Goal: Task Accomplishment & Management: Manage account settings

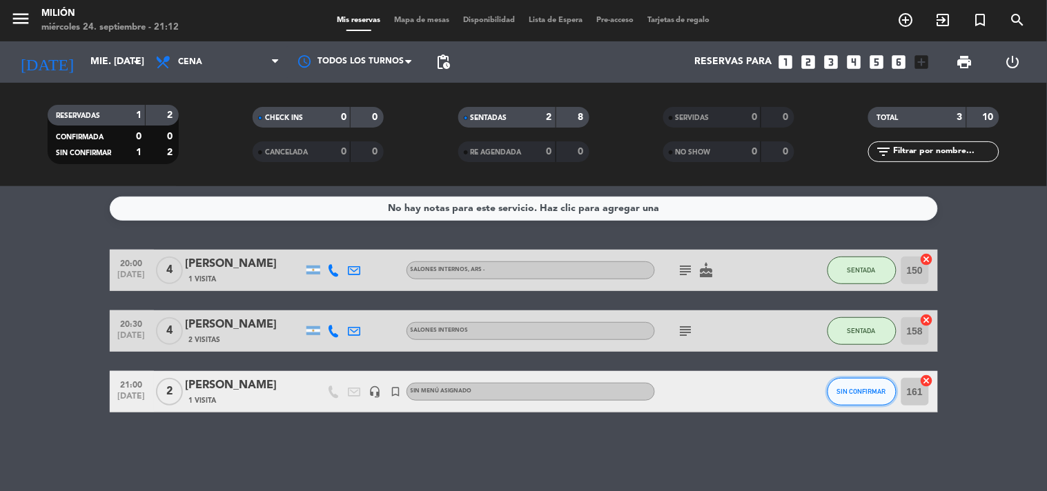
click at [857, 388] on span "SIN CONFIRMAR" at bounding box center [861, 392] width 49 height 8
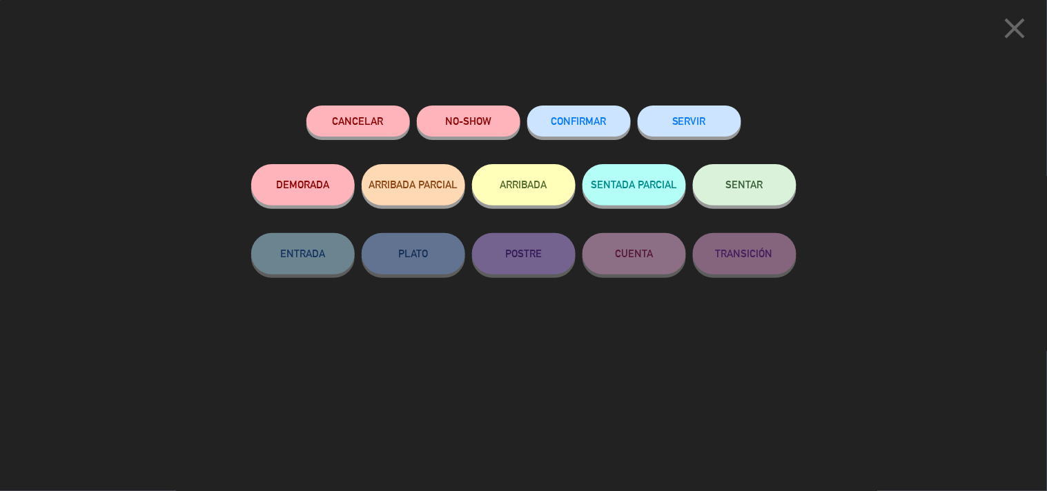
click at [750, 197] on button "SENTAR" at bounding box center [745, 184] width 104 height 41
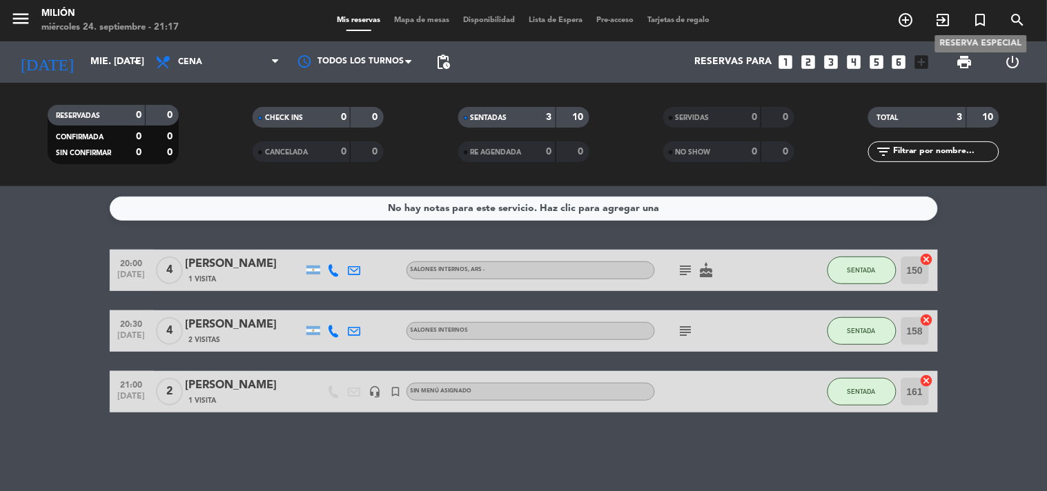
click at [975, 21] on icon "turned_in_not" at bounding box center [981, 20] width 17 height 17
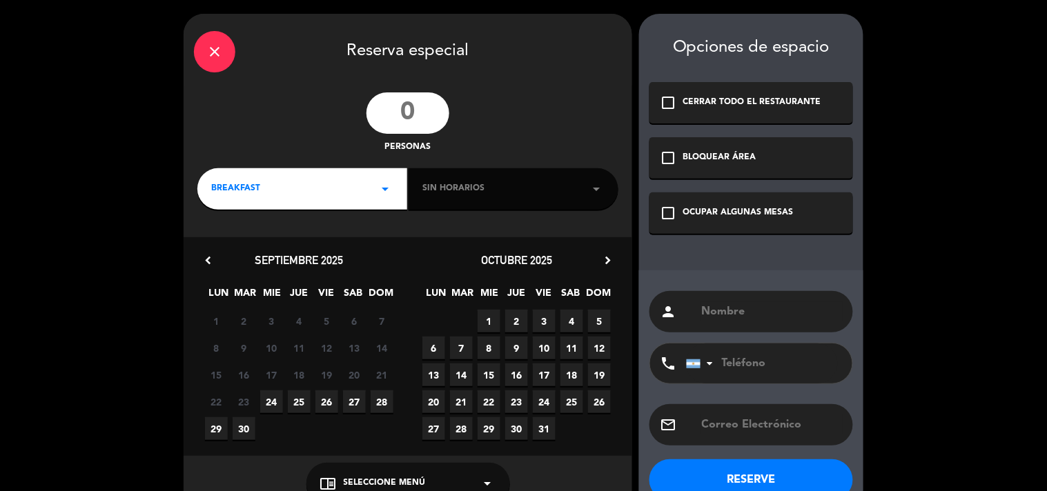
click at [423, 106] on input "number" at bounding box center [408, 112] width 83 height 41
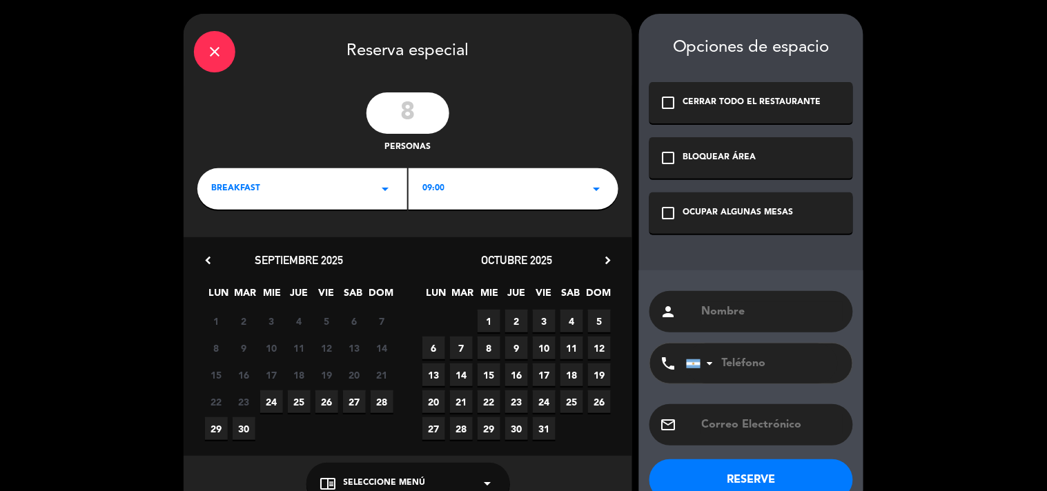
type input "8"
click at [286, 191] on div "BREAKFAST arrow_drop_down" at bounding box center [302, 188] width 210 height 41
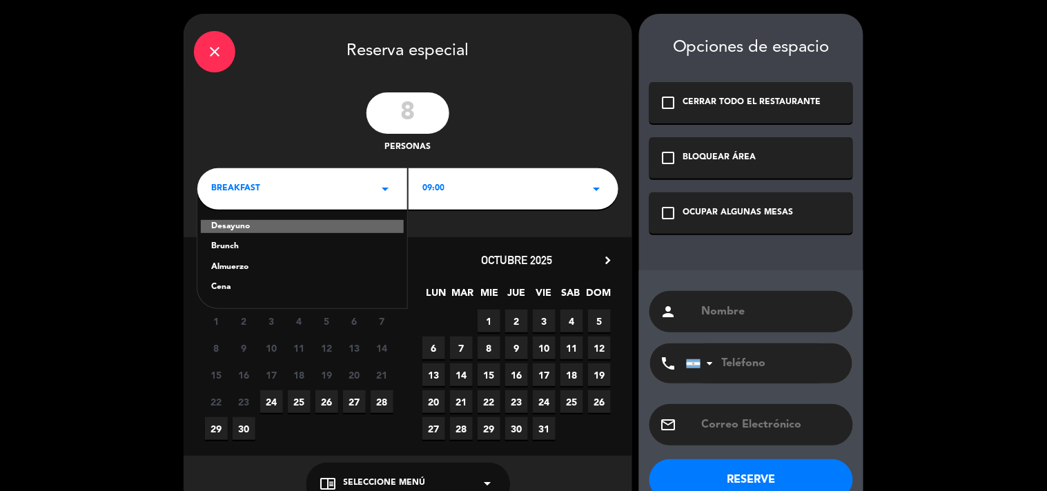
click at [237, 290] on div "Cena" at bounding box center [302, 288] width 182 height 14
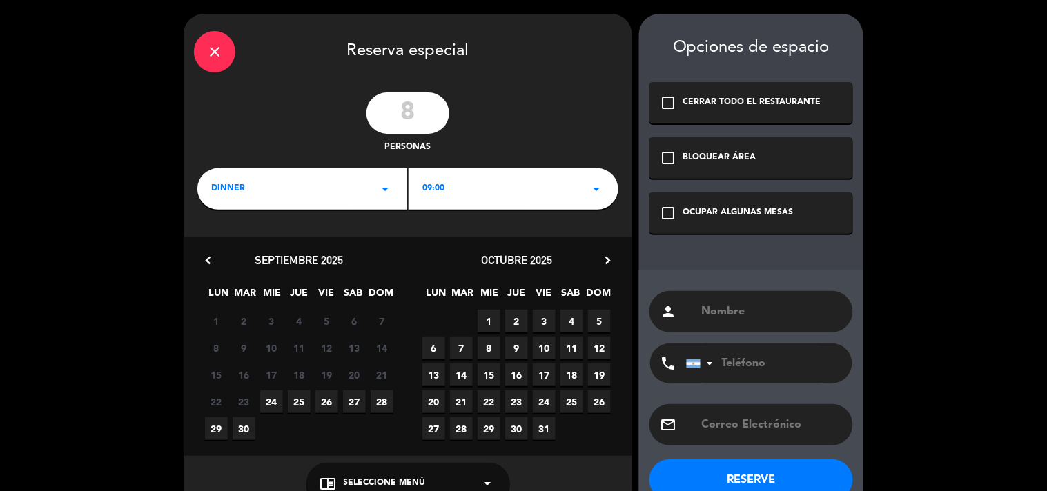
click at [451, 191] on div "09:00 arrow_drop_down" at bounding box center [514, 188] width 210 height 41
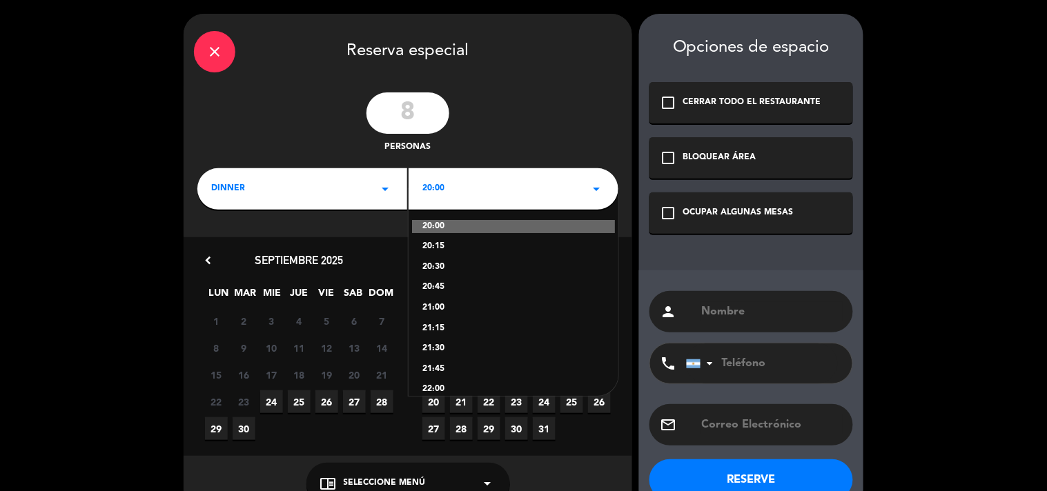
click at [442, 304] on div "21:00" at bounding box center [513, 309] width 182 height 14
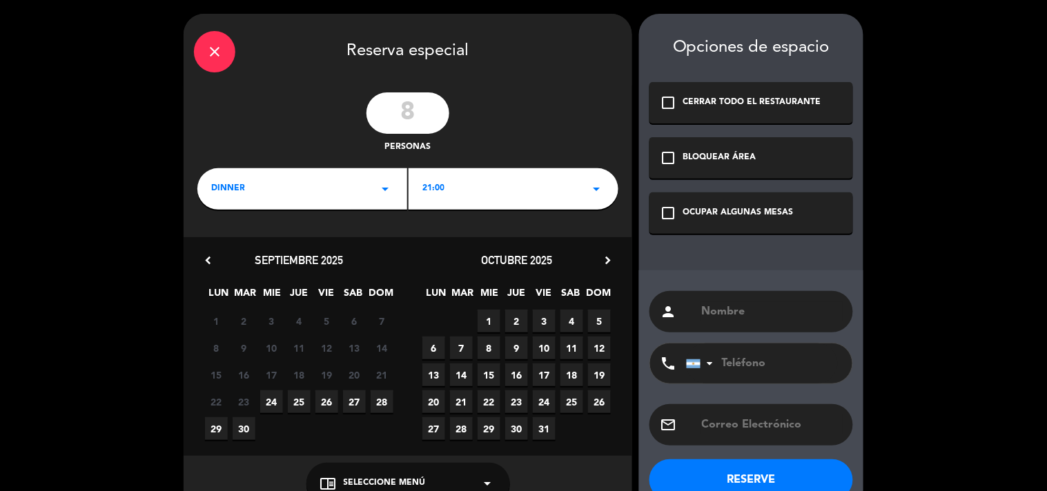
click at [777, 311] on input "text" at bounding box center [772, 311] width 142 height 19
click at [751, 312] on input "text" at bounding box center [772, 311] width 142 height 19
paste input "[DATE][PERSON_NAME]"
type input "[DATE][PERSON_NAME]"
click at [747, 353] on input "tel" at bounding box center [762, 364] width 152 height 40
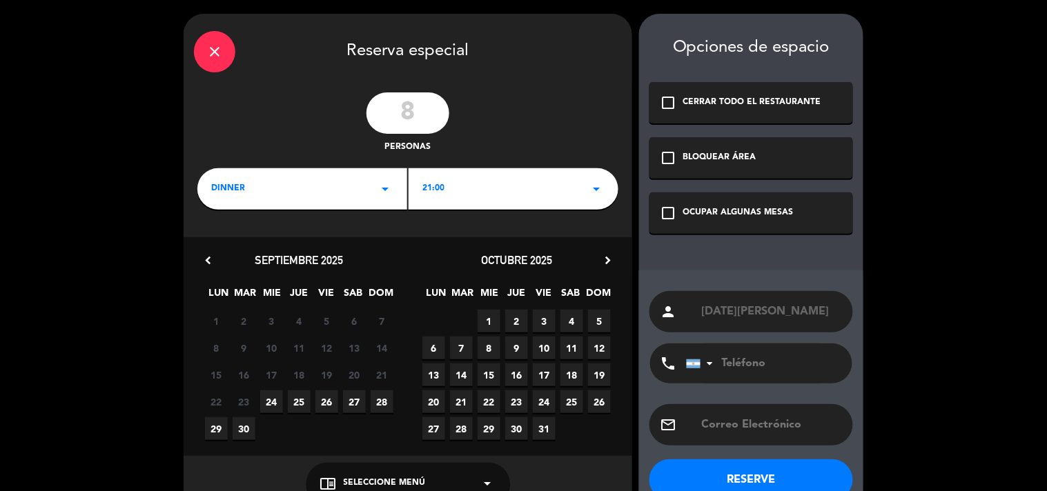
click at [775, 363] on input "tel" at bounding box center [762, 364] width 152 height 40
click at [791, 356] on input "tel" at bounding box center [762, 364] width 152 height 40
type input "[PHONE_NUMBER]"
click at [300, 404] on span "25" at bounding box center [299, 402] width 23 height 23
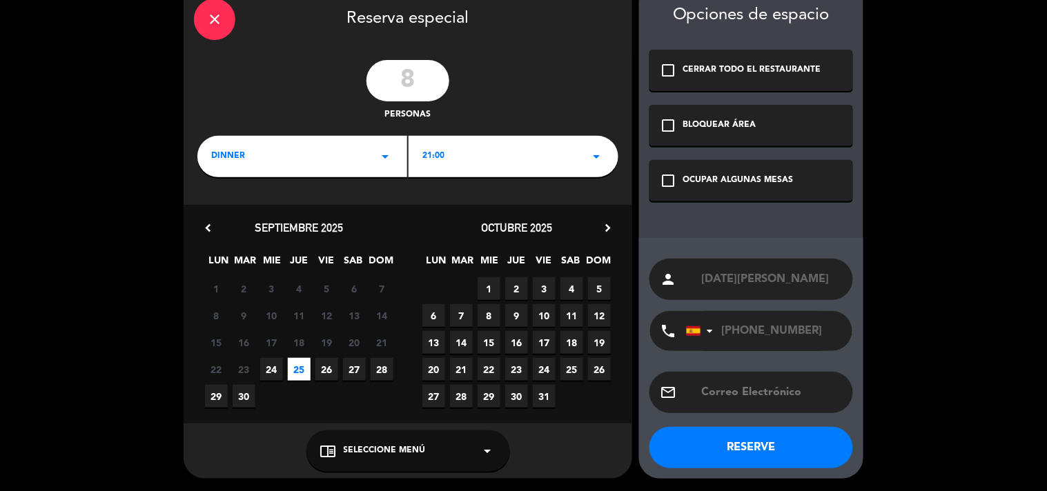
click at [687, 162] on div "check_box_outline_blank OCUPAR ALGUNAS MESAS" at bounding box center [752, 180] width 204 height 41
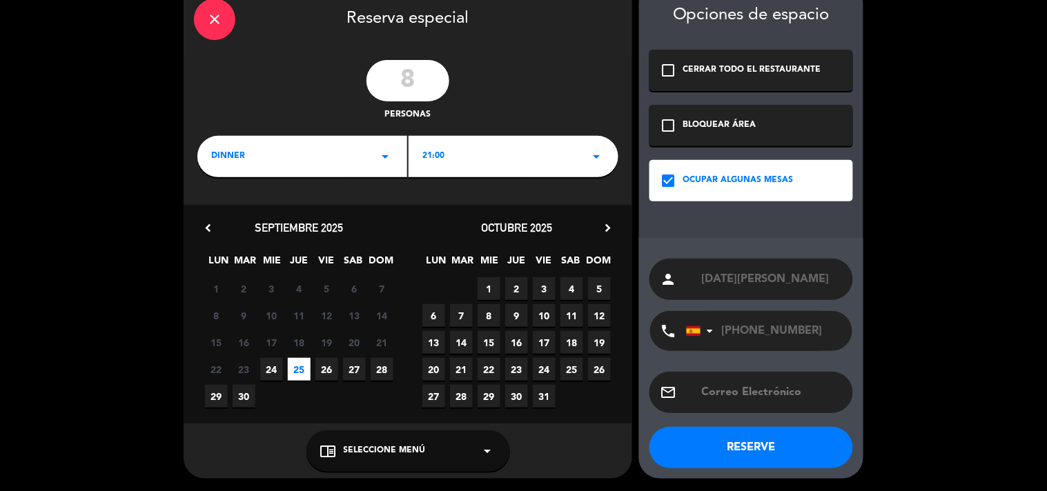
click at [734, 451] on button "RESERVE" at bounding box center [752, 447] width 204 height 41
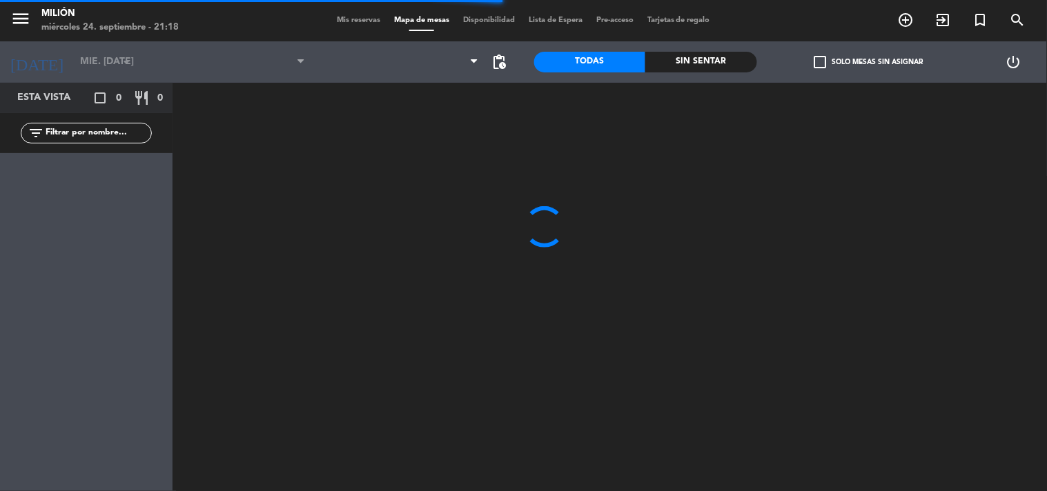
type input "[DEMOGRAPHIC_DATA] [DATE]"
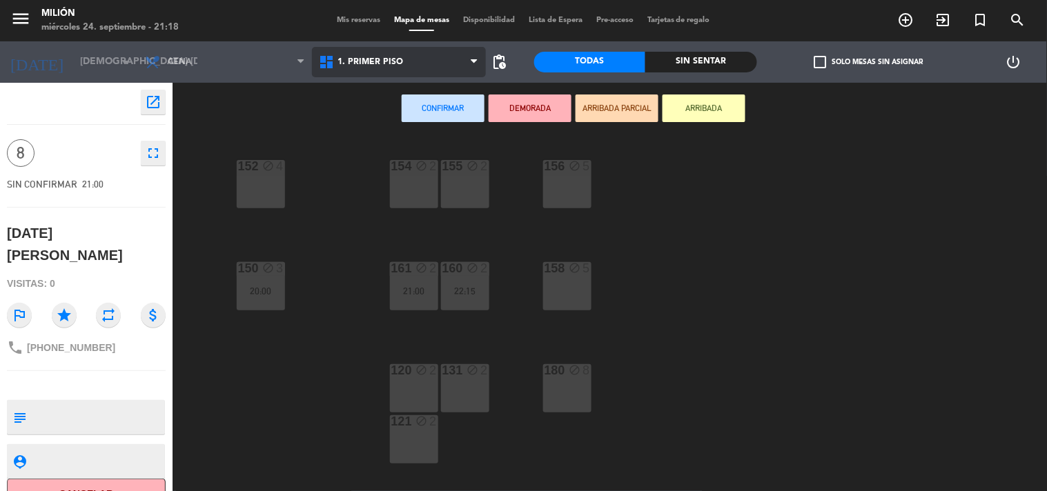
click at [378, 59] on span "1. PRIMER PISO" at bounding box center [371, 62] width 66 height 10
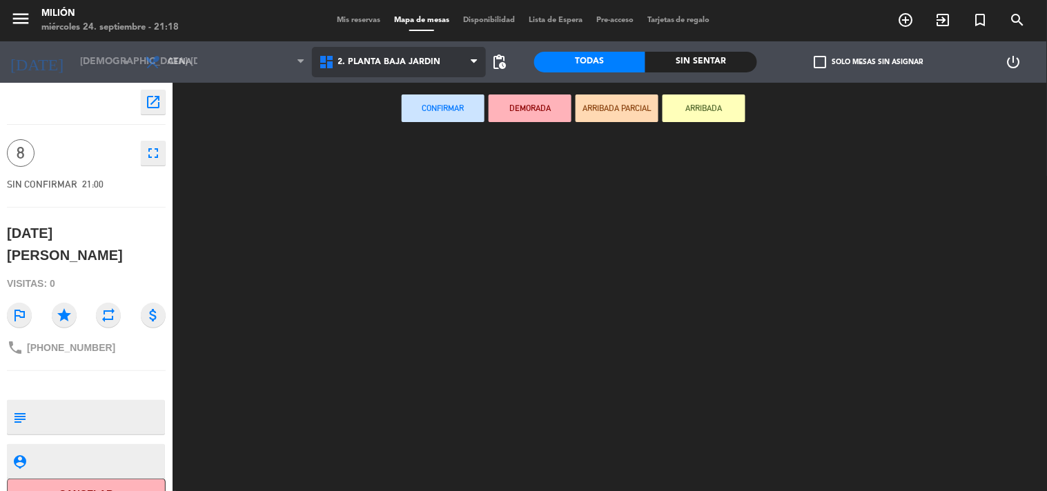
click at [374, 119] on ng-component "menu Milión miércoles 24. septiembre - 21:18 Mis reservas Mapa de mesas Disponi…" at bounding box center [523, 246] width 1047 height 492
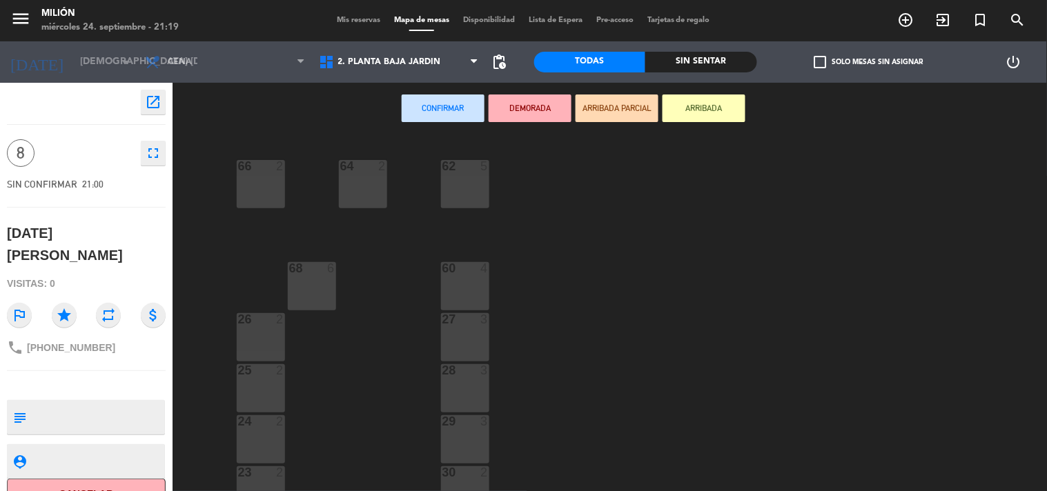
click at [333, 272] on div "6" at bounding box center [331, 268] width 8 height 12
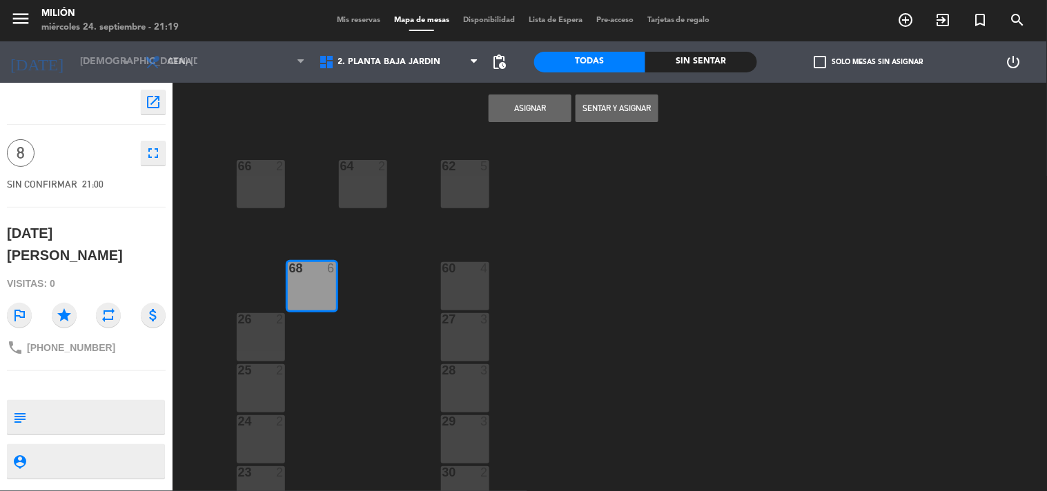
click at [280, 191] on div "66 2" at bounding box center [261, 184] width 48 height 48
click at [360, 173] on div "64 2" at bounding box center [363, 167] width 48 height 14
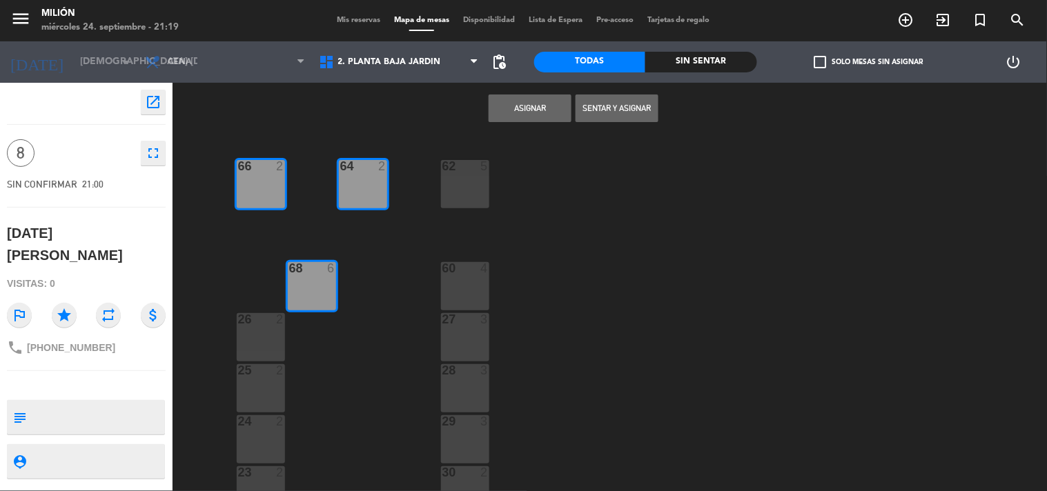
click at [527, 110] on button "Asignar" at bounding box center [530, 109] width 83 height 28
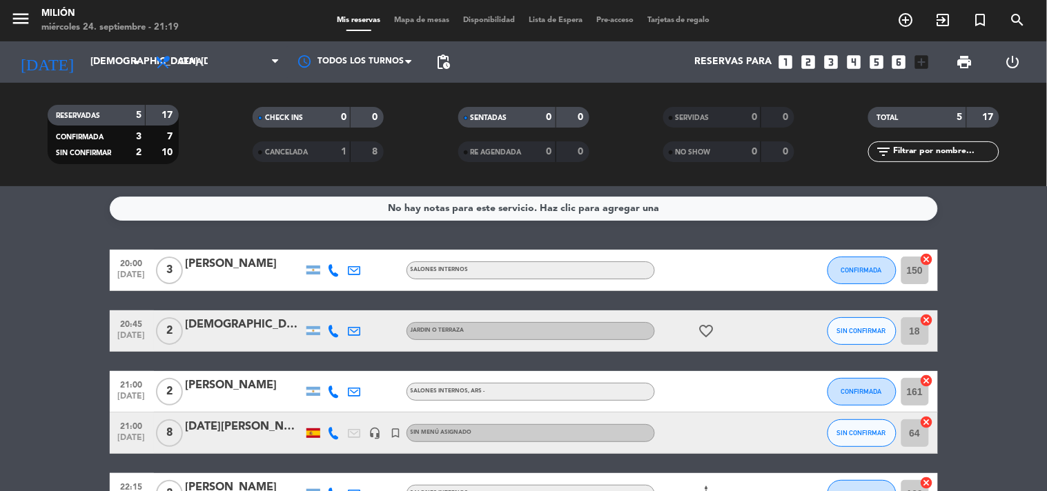
click at [429, 18] on span "Mapa de mesas" at bounding box center [421, 21] width 69 height 8
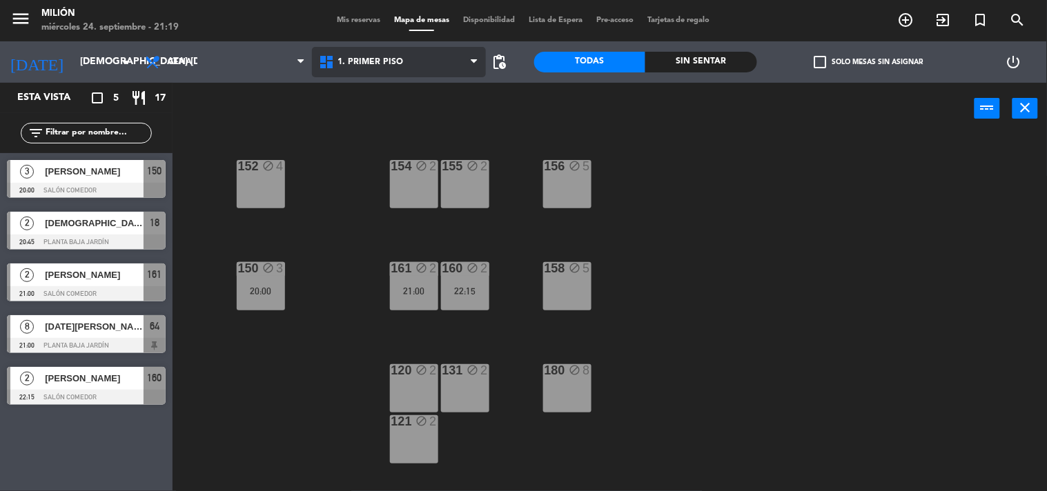
click at [333, 59] on icon at bounding box center [328, 62] width 20 height 17
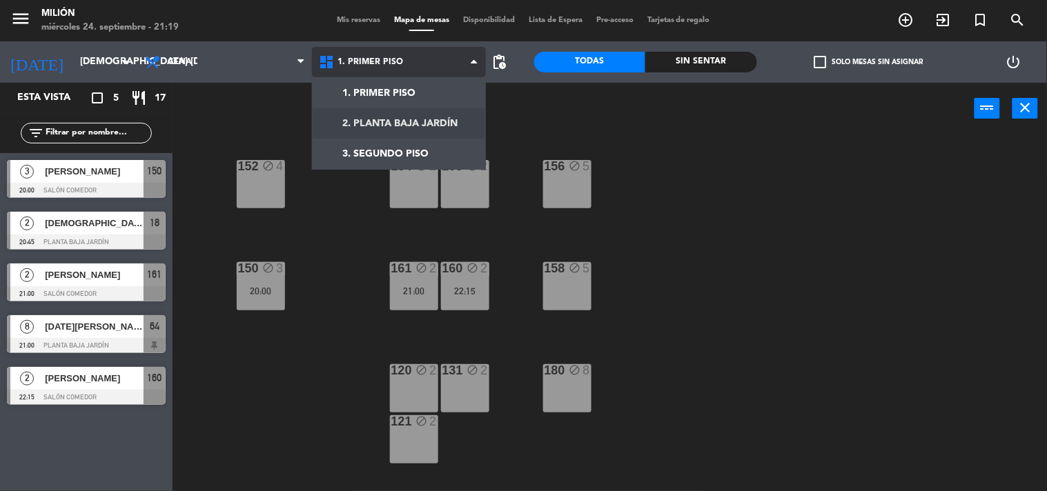
click at [364, 115] on ng-component "menu Milión miércoles 24. septiembre - 21:19 Mis reservas Mapa de mesas Disponi…" at bounding box center [523, 246] width 1047 height 492
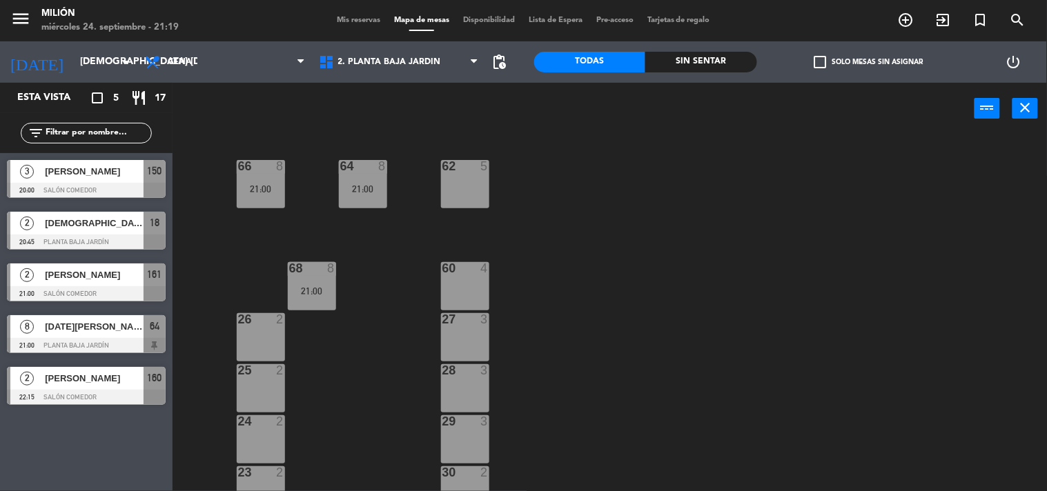
click at [480, 177] on div "62 5" at bounding box center [465, 184] width 48 height 48
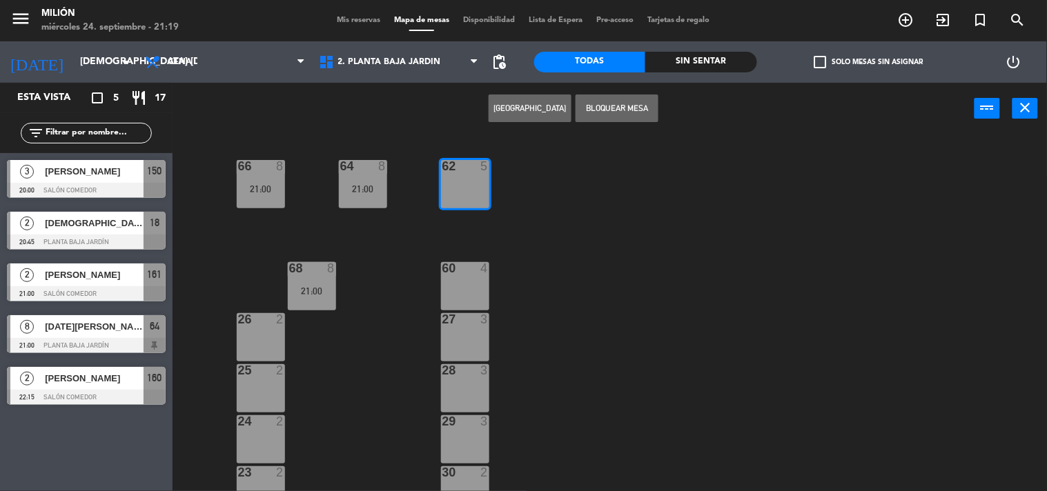
click at [584, 105] on button "Bloquear Mesa" at bounding box center [617, 109] width 83 height 28
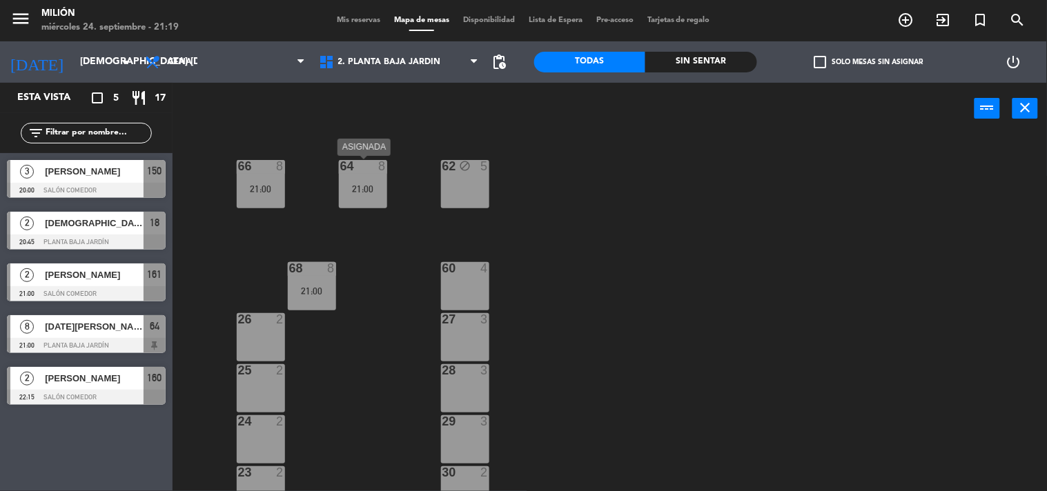
drag, startPoint x: 375, startPoint y: 181, endPoint x: 361, endPoint y: 183, distance: 14.0
click at [369, 183] on div "64 8 21:00" at bounding box center [363, 184] width 48 height 48
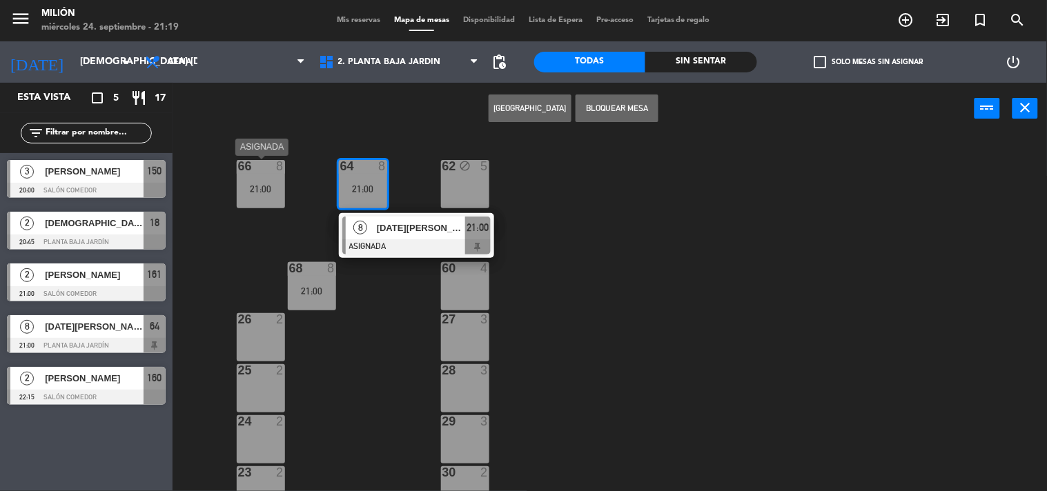
click at [260, 177] on div "66 8 21:00" at bounding box center [261, 184] width 48 height 48
click at [316, 277] on div "68 8 21:00" at bounding box center [312, 286] width 48 height 48
click at [617, 107] on button "Bloquear Mesa" at bounding box center [617, 109] width 83 height 28
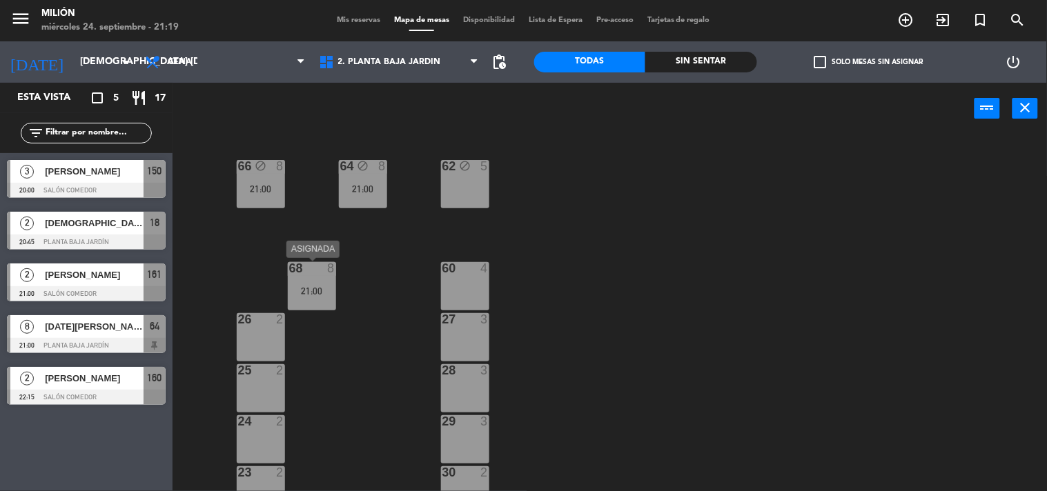
click at [334, 288] on div "21:00" at bounding box center [312, 291] width 48 height 10
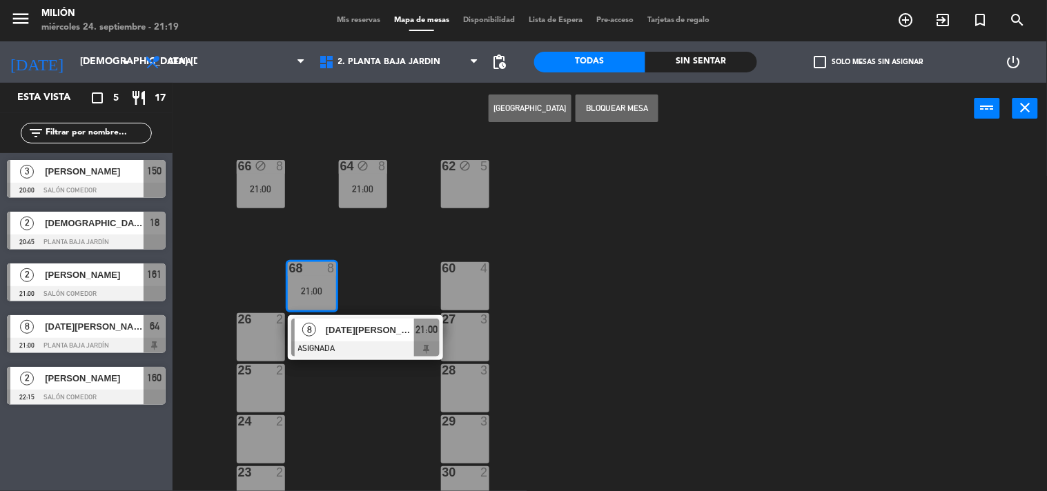
click at [610, 108] on button "Bloquear Mesa" at bounding box center [617, 109] width 83 height 28
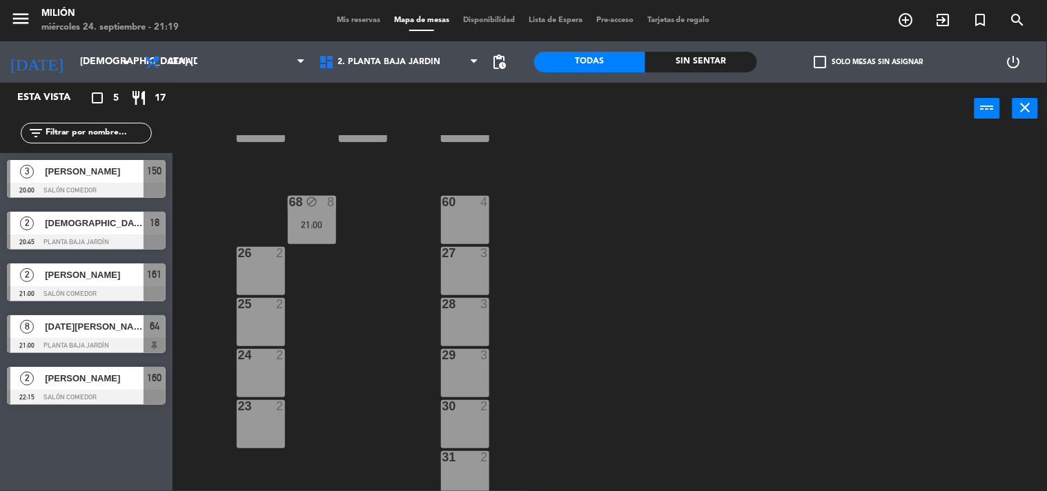
scroll to position [77, 0]
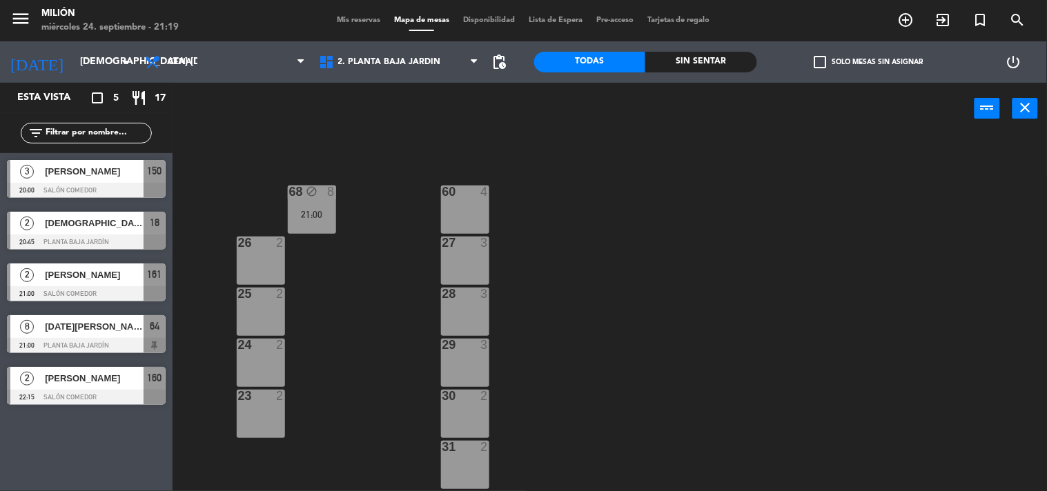
click at [443, 194] on div "60" at bounding box center [442, 192] width 1 height 12
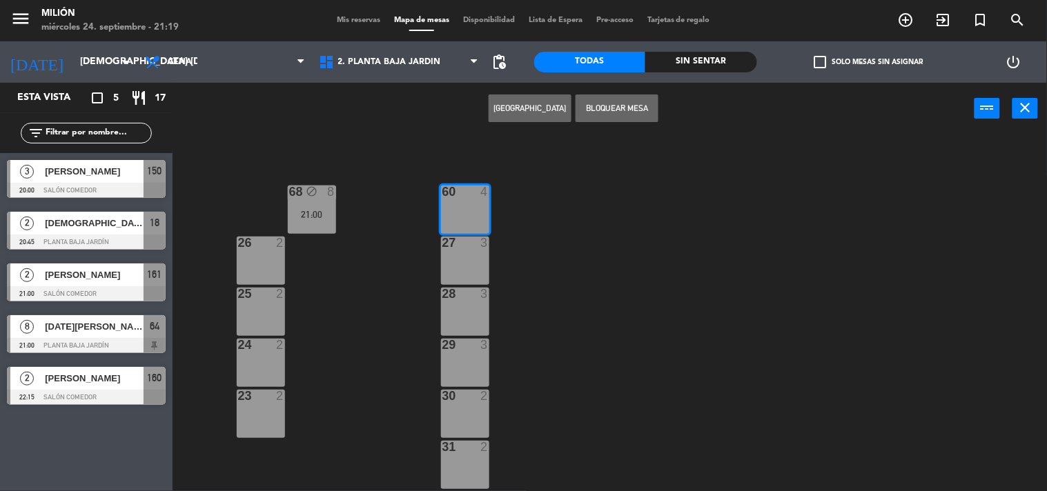
click at [623, 123] on div "Crear Reserva Bloquear Mesa power_input close" at bounding box center [574, 109] width 802 height 52
drag, startPoint x: 611, startPoint y: 102, endPoint x: 100, endPoint y: 147, distance: 512.8
click at [610, 102] on button "Bloquear Mesa" at bounding box center [617, 109] width 83 height 28
drag, startPoint x: 270, startPoint y: 252, endPoint x: 273, endPoint y: 283, distance: 31.2
click at [270, 253] on div "26 2" at bounding box center [261, 261] width 48 height 48
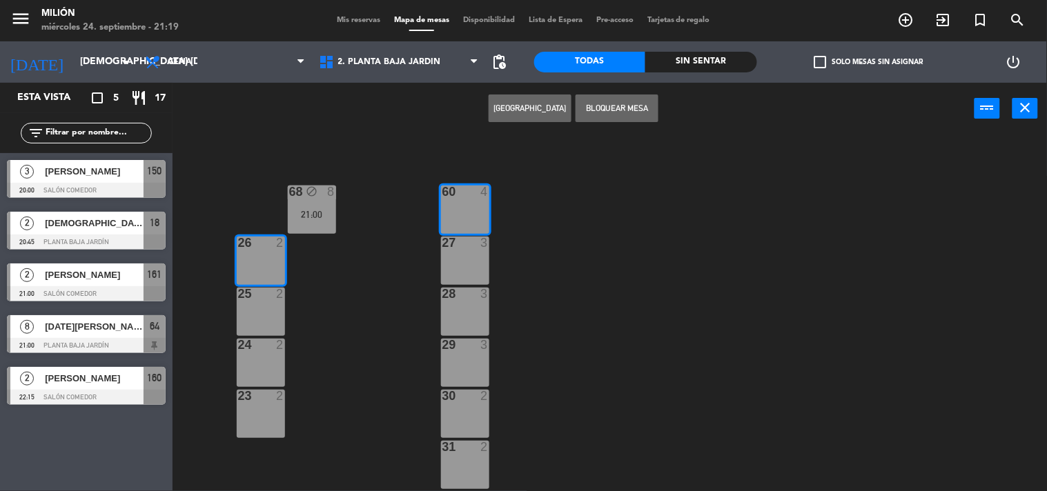
click at [280, 307] on div "25 2" at bounding box center [261, 312] width 48 height 48
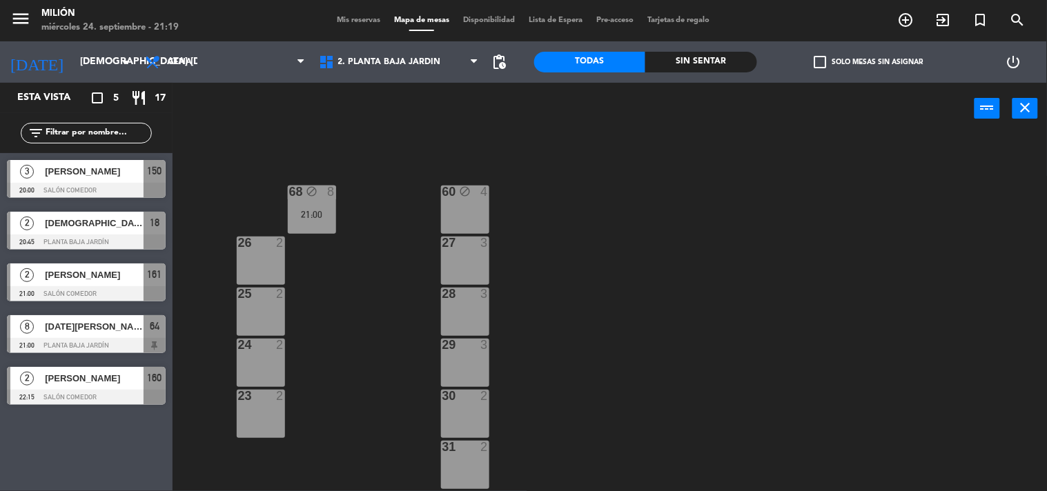
click at [271, 358] on div "24 2" at bounding box center [261, 363] width 48 height 48
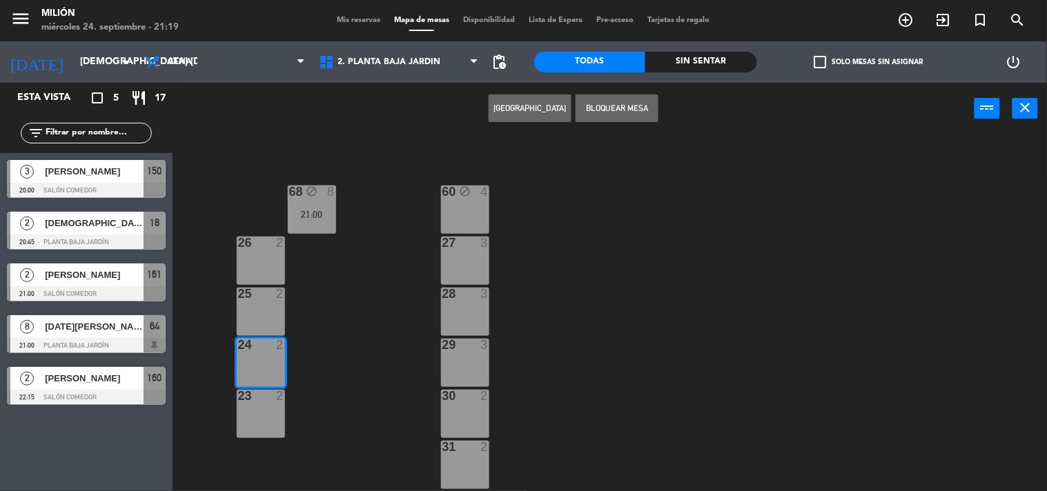
click at [265, 314] on div "25 2" at bounding box center [261, 312] width 48 height 48
click at [269, 250] on div "26 2" at bounding box center [261, 244] width 48 height 14
click at [603, 83] on div "Crear Reserva Bloquear Mesa power_input close" at bounding box center [574, 109] width 802 height 52
click at [602, 101] on button "Bloquear Mesa" at bounding box center [617, 109] width 83 height 28
click at [247, 409] on div "23 2" at bounding box center [261, 414] width 48 height 48
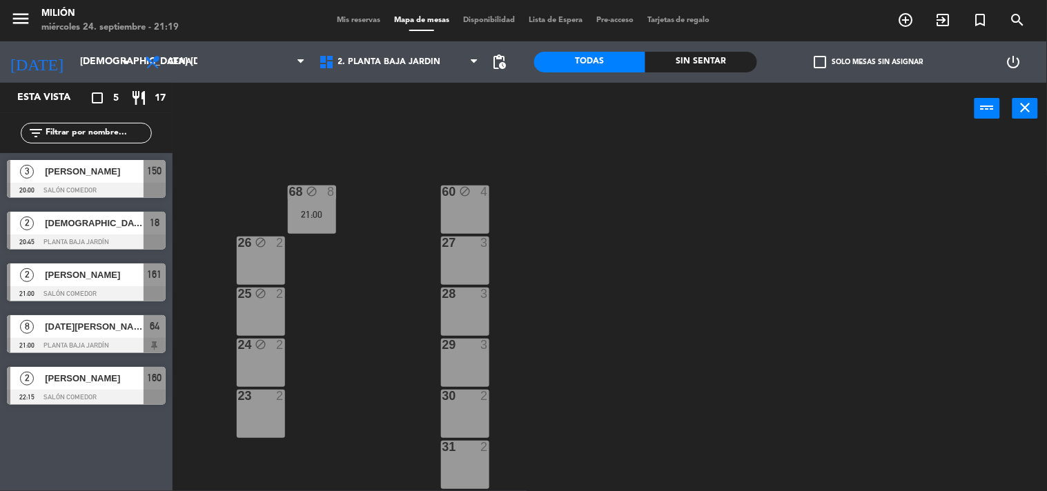
click at [284, 407] on div "23 2" at bounding box center [261, 414] width 48 height 48
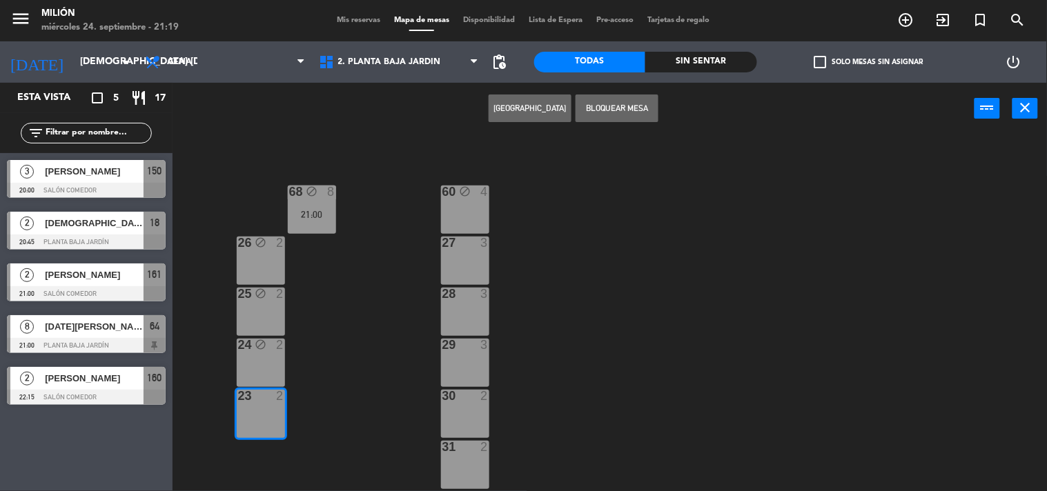
click at [647, 102] on button "Bloquear Mesa" at bounding box center [617, 109] width 83 height 28
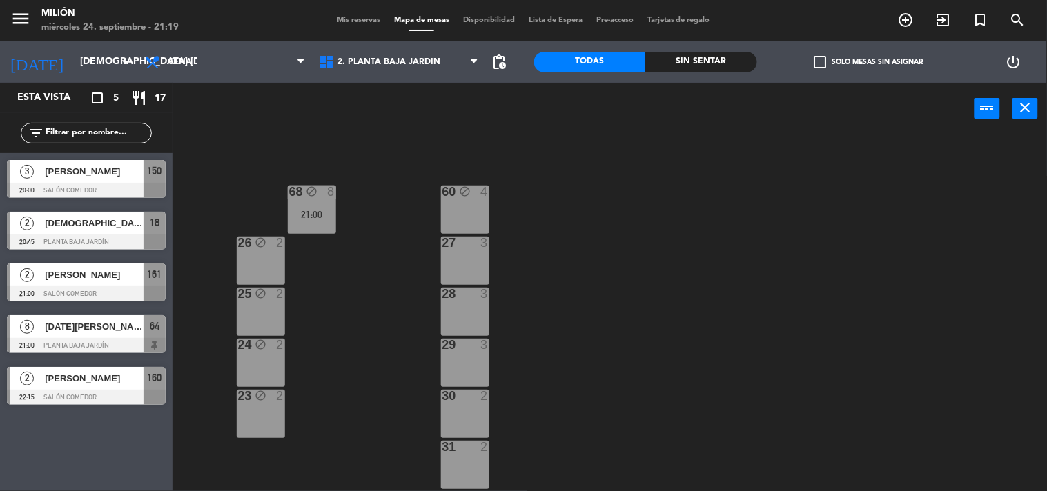
scroll to position [226, 0]
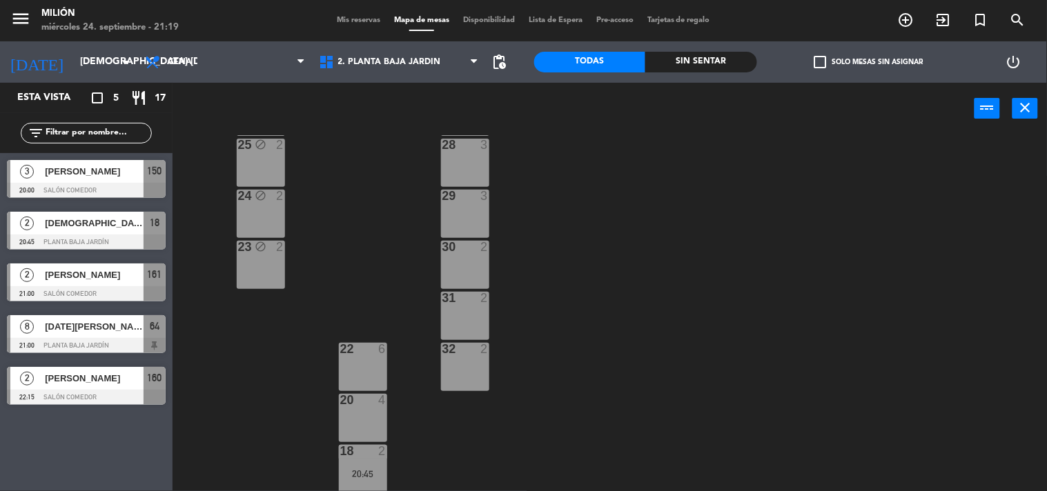
click at [370, 364] on div "22 6" at bounding box center [363, 367] width 48 height 48
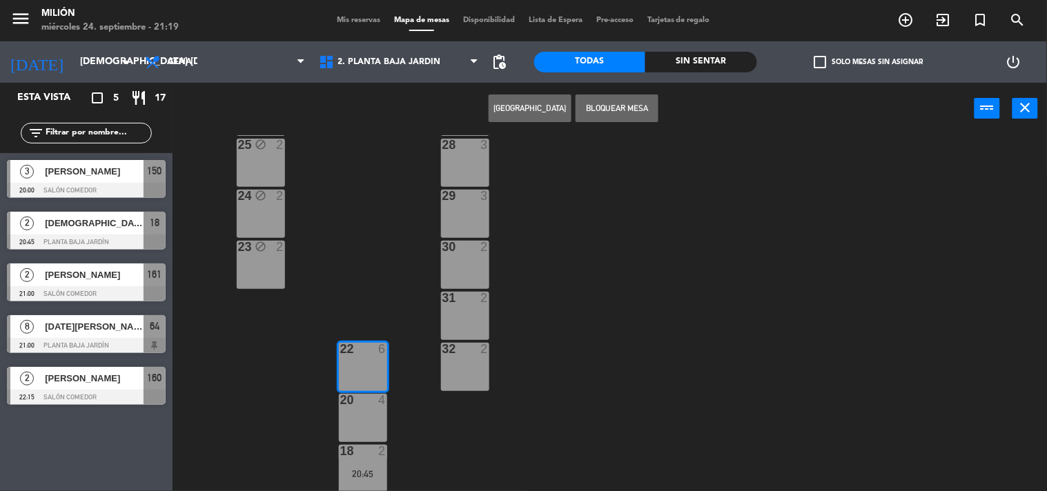
click at [627, 106] on button "Bloquear Mesa" at bounding box center [617, 109] width 83 height 28
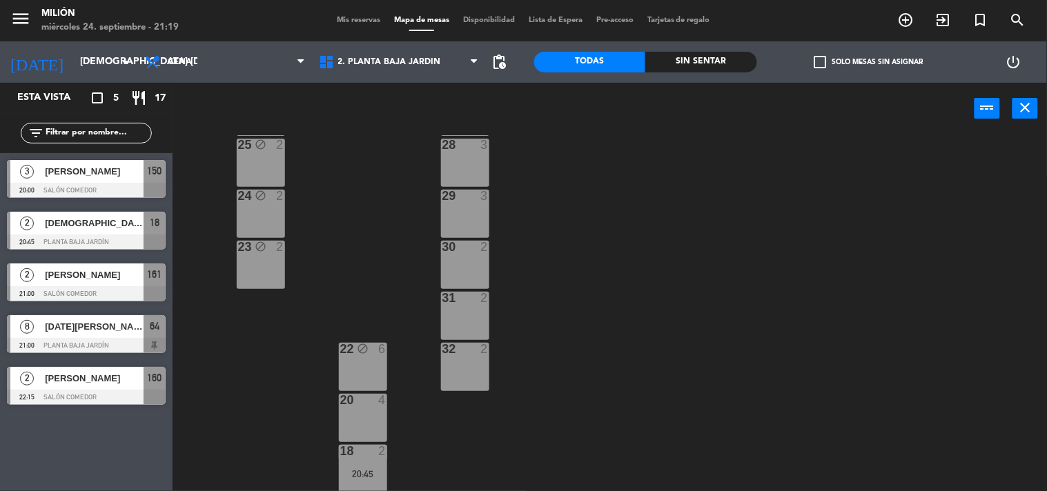
click at [360, 412] on div "20 4" at bounding box center [363, 418] width 48 height 48
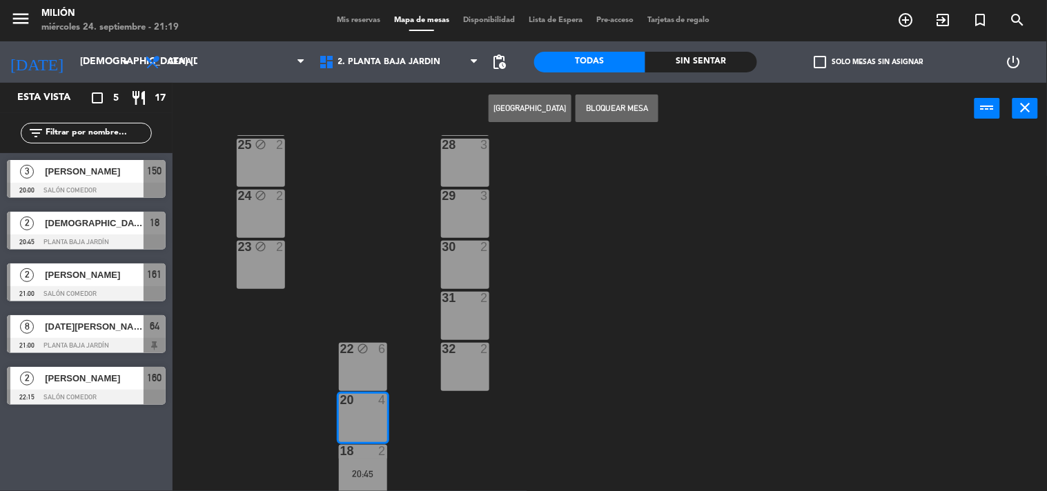
click at [625, 106] on button "Bloquear Mesa" at bounding box center [617, 109] width 83 height 28
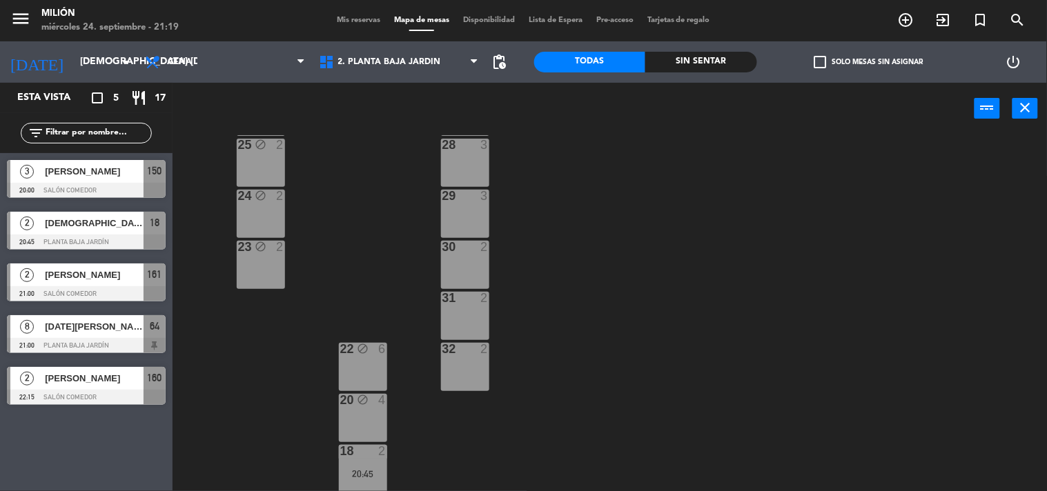
click at [356, 23] on span "Mis reservas" at bounding box center [358, 21] width 57 height 8
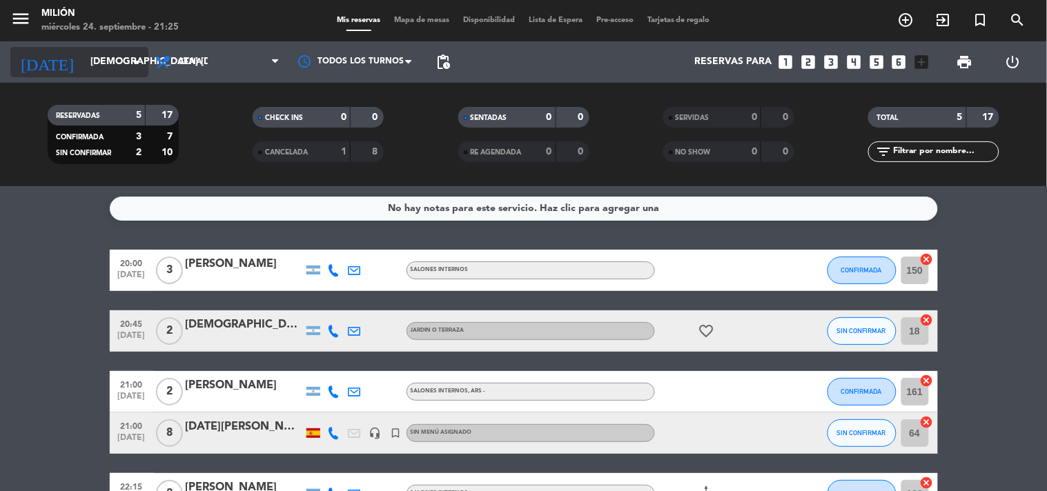
click at [128, 57] on icon "arrow_drop_down" at bounding box center [136, 62] width 17 height 17
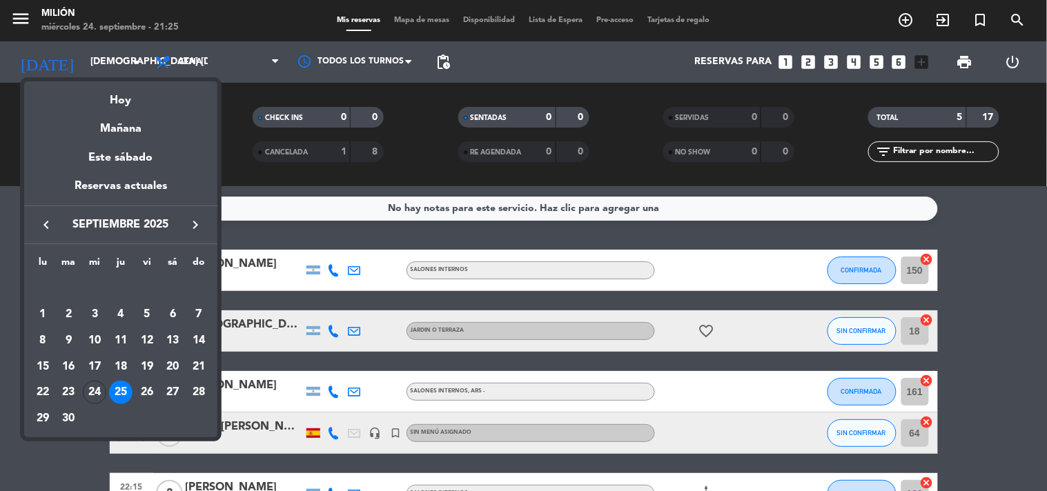
click at [121, 397] on div "25" at bounding box center [120, 392] width 23 height 23
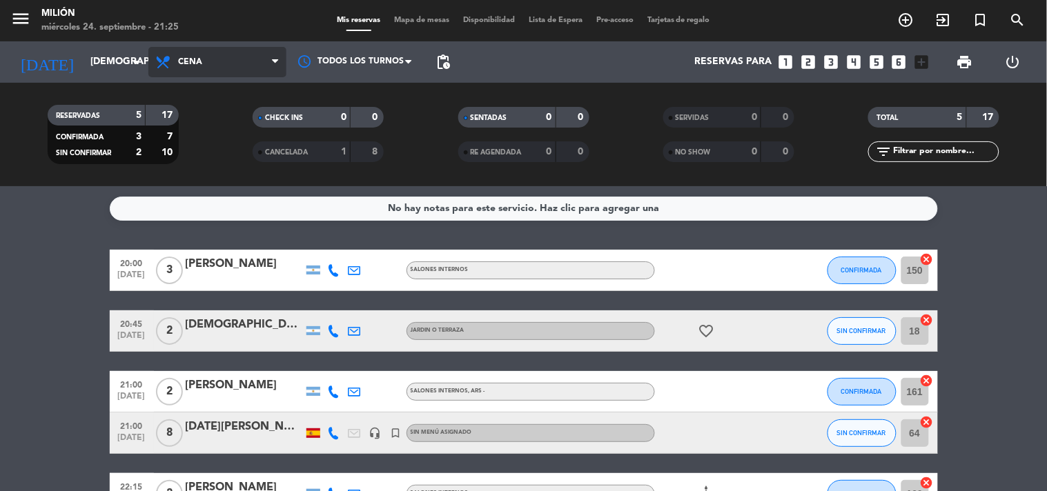
click at [240, 53] on span "Cena" at bounding box center [217, 62] width 138 height 30
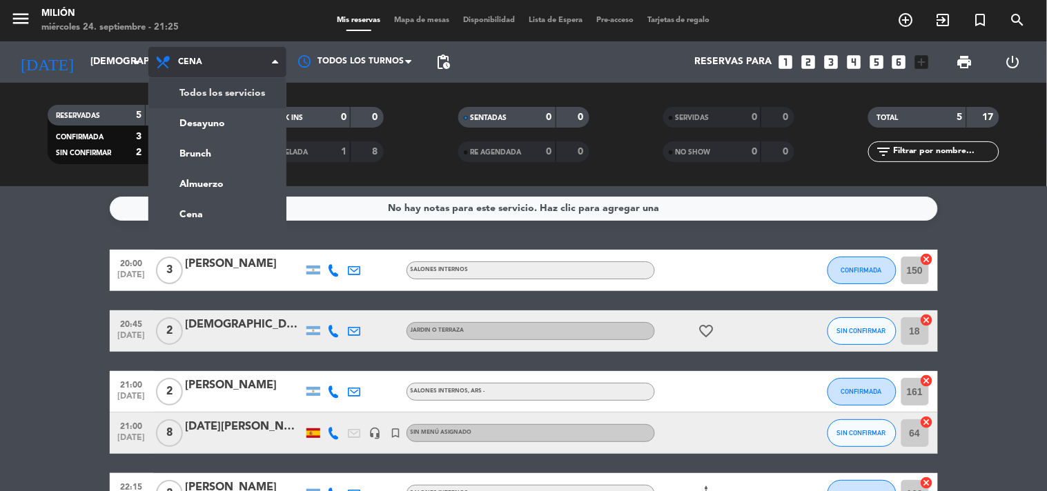
click at [229, 99] on div "menu Milión miércoles 24. septiembre - 21:25 Mis reservas Mapa de mesas Disponi…" at bounding box center [523, 93] width 1047 height 186
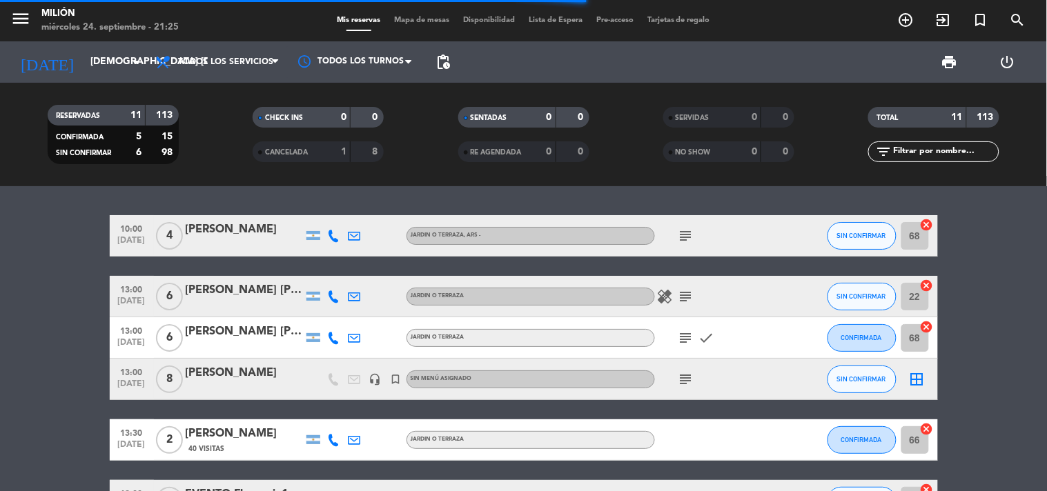
scroll to position [57, 0]
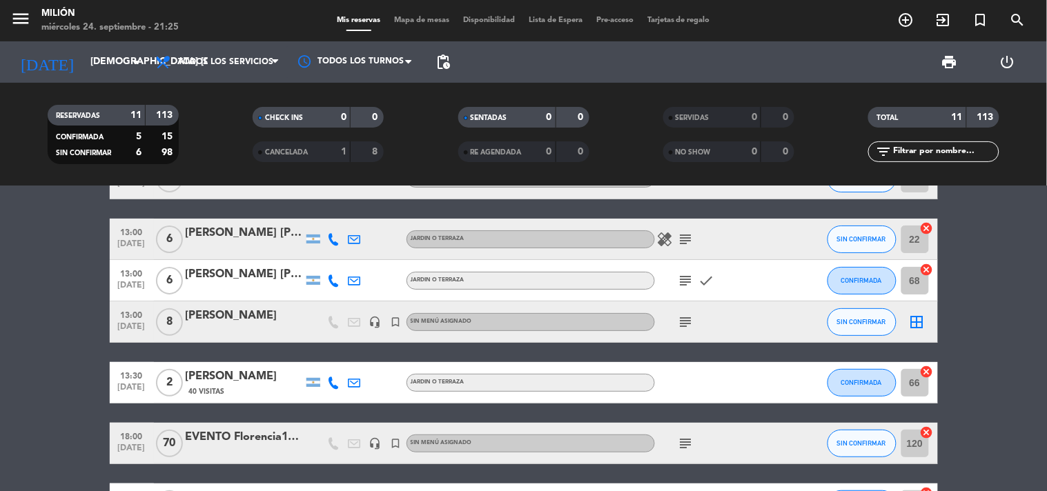
click at [676, 325] on span "subject" at bounding box center [686, 322] width 21 height 17
click at [687, 315] on icon "subject" at bounding box center [686, 322] width 17 height 17
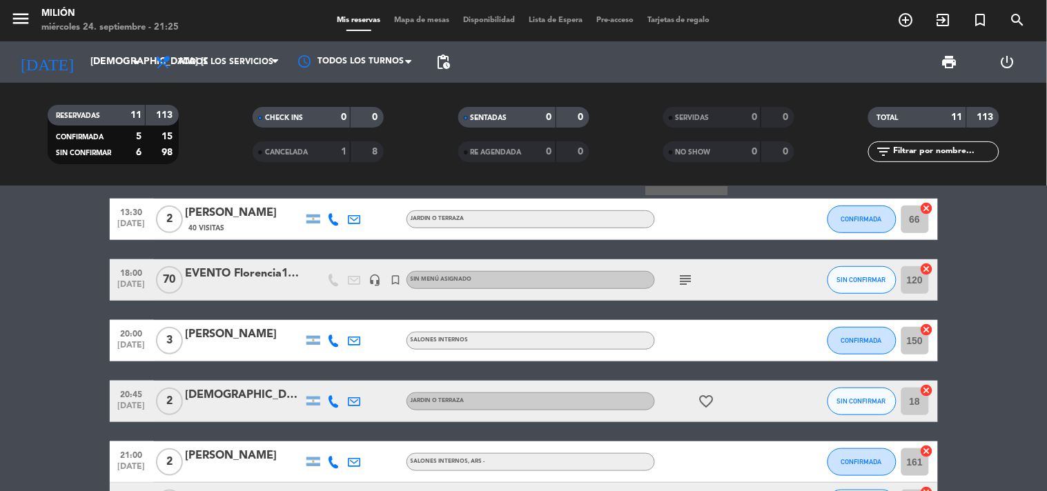
scroll to position [364, 0]
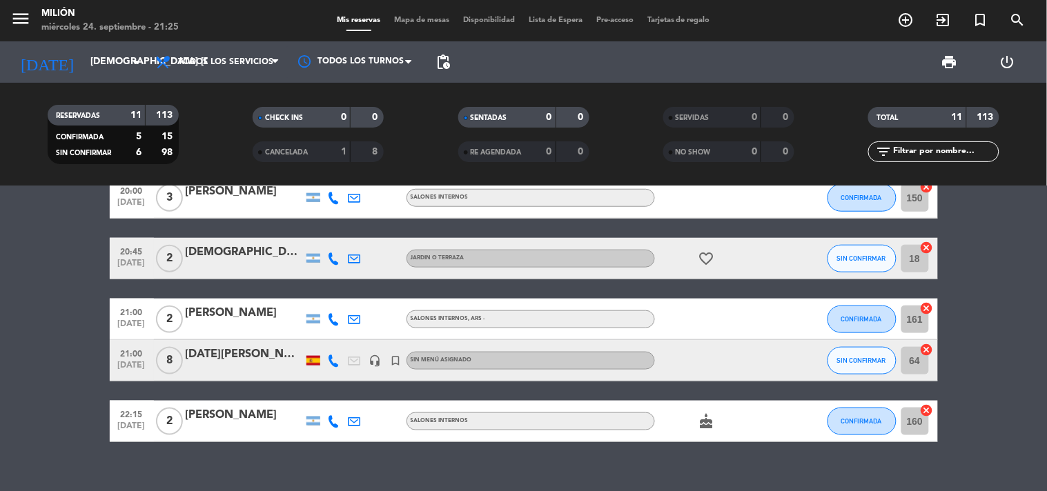
click at [246, 364] on div at bounding box center [244, 369] width 117 height 11
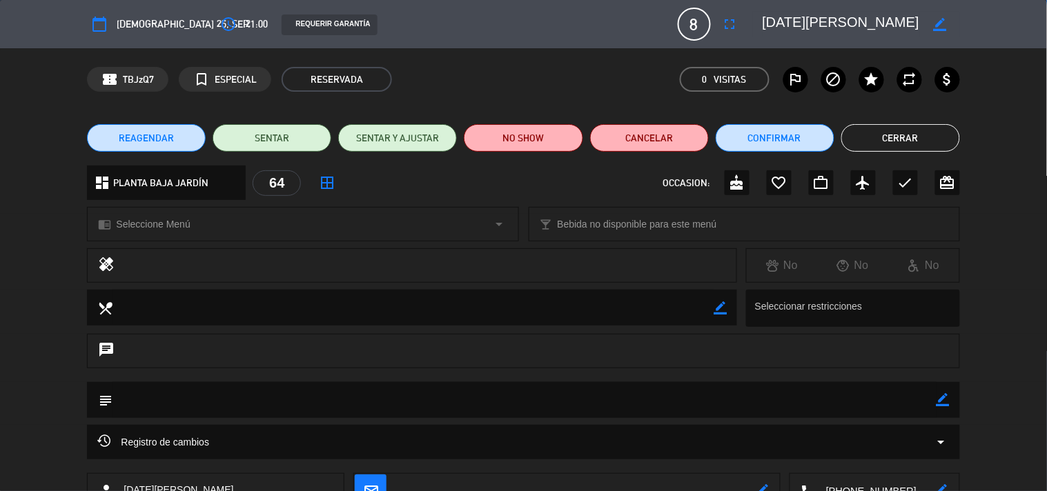
click at [943, 396] on icon "border_color" at bounding box center [943, 399] width 13 height 13
click at [653, 416] on textarea at bounding box center [525, 399] width 824 height 35
type textarea "Seña 16mil!!"
click at [946, 399] on icon at bounding box center [943, 399] width 13 height 13
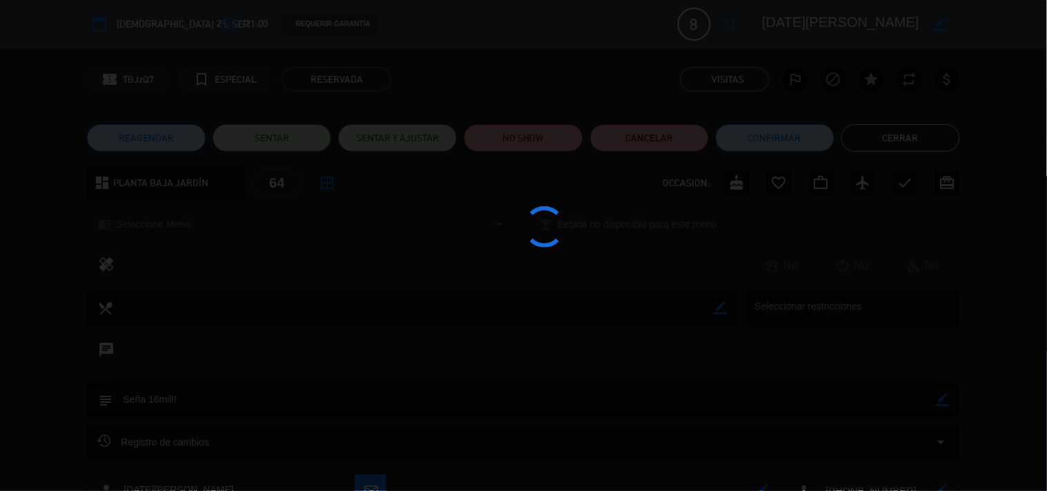
click at [774, 137] on div at bounding box center [523, 245] width 1047 height 491
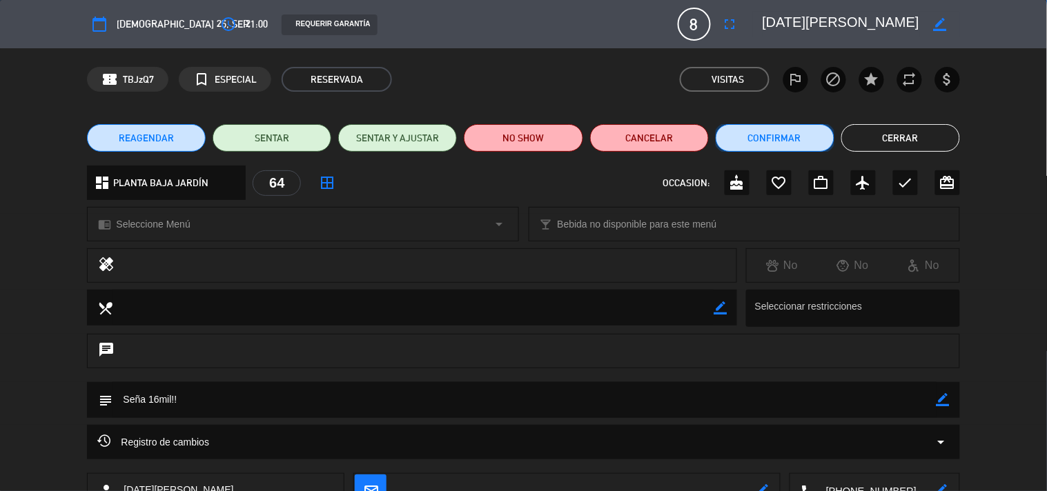
click at [774, 137] on button "Confirmar" at bounding box center [775, 138] width 119 height 28
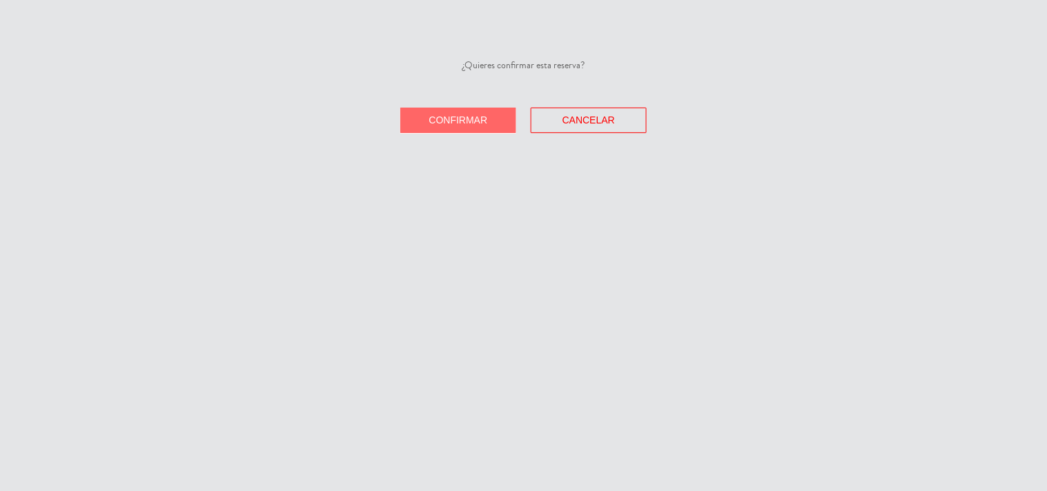
click at [507, 127] on button "Confirmar" at bounding box center [458, 121] width 116 height 26
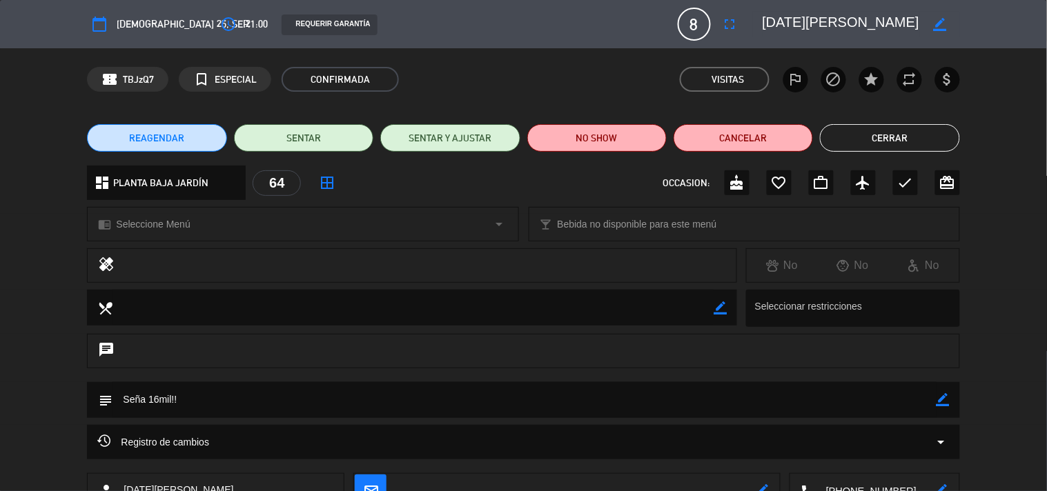
click at [850, 141] on button "Cerrar" at bounding box center [889, 138] width 139 height 28
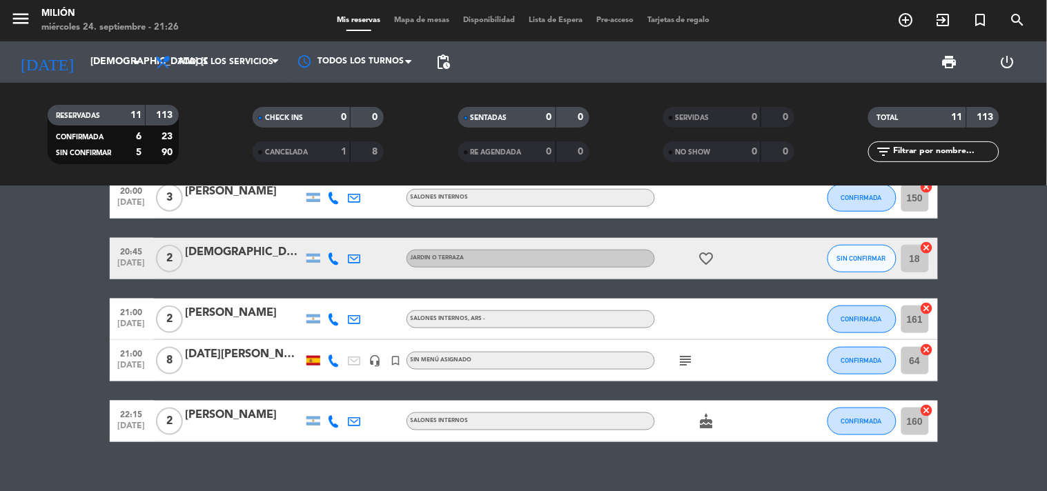
click at [688, 358] on icon "subject" at bounding box center [686, 361] width 17 height 17
